Goal: Task Accomplishment & Management: Manage account settings

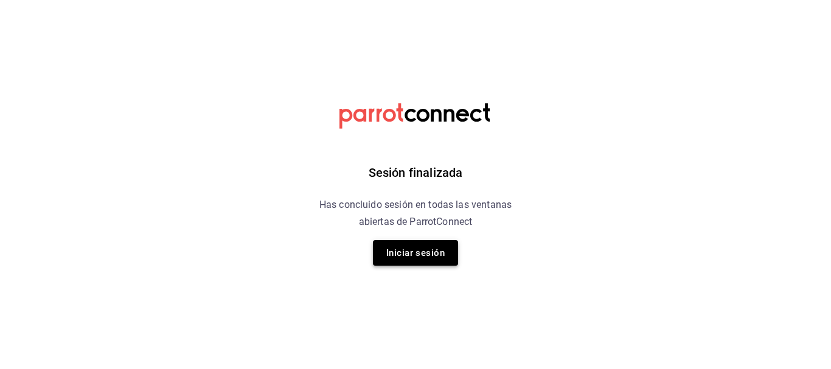
click at [426, 246] on button "Iniciar sesión" at bounding box center [415, 253] width 85 height 26
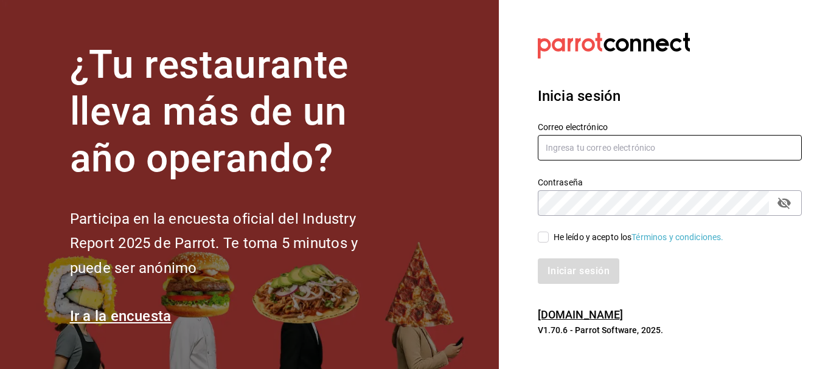
drag, startPoint x: 617, startPoint y: 151, endPoint x: 614, endPoint y: 156, distance: 6.6
click at [618, 151] on input "text" at bounding box center [670, 148] width 264 height 26
type input "jujepapla210294@gmail.com"
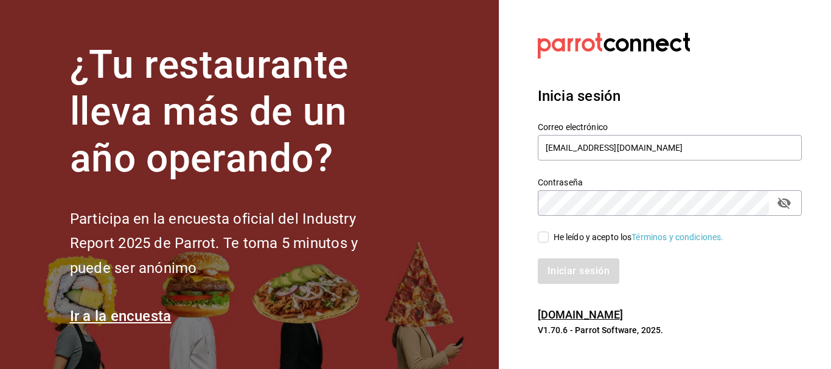
click at [607, 235] on div "He leído y acepto los Términos y condiciones." at bounding box center [639, 237] width 170 height 13
click at [549, 235] on input "He leído y acepto los Términos y condiciones." at bounding box center [543, 237] width 11 height 11
checkbox input "true"
click at [597, 268] on button "Iniciar sesión" at bounding box center [579, 272] width 83 height 26
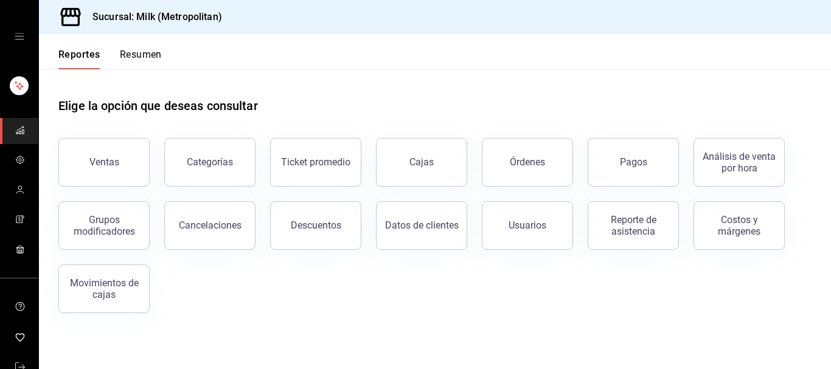
click at [662, 144] on button "Pagos" at bounding box center [633, 162] width 91 height 49
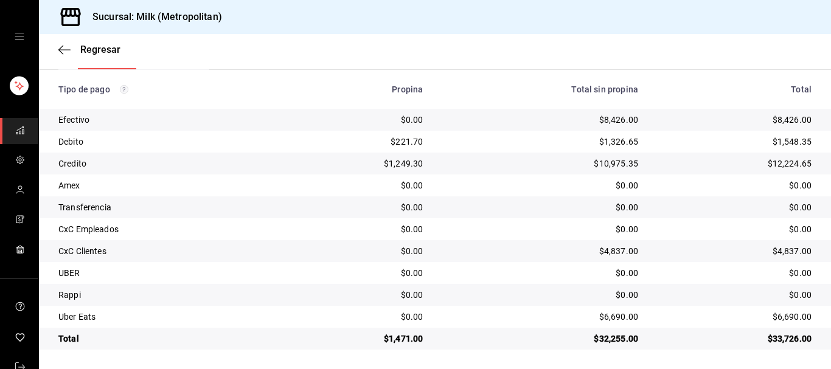
scroll to position [212, 0]
